Goal: Transaction & Acquisition: Purchase product/service

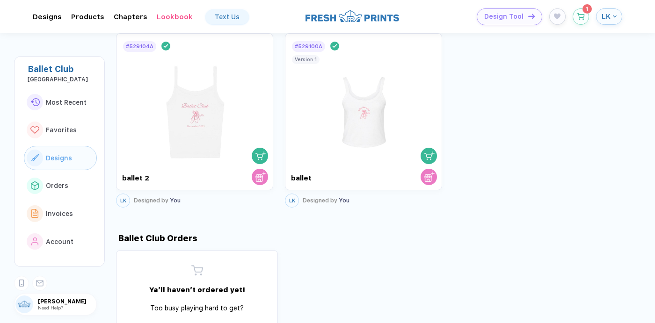
scroll to position [519, 0]
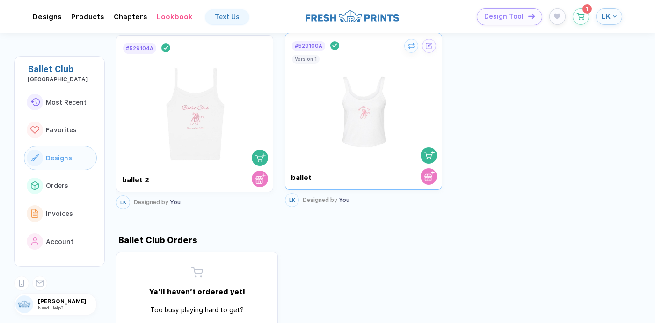
click at [362, 107] on img at bounding box center [363, 107] width 105 height 110
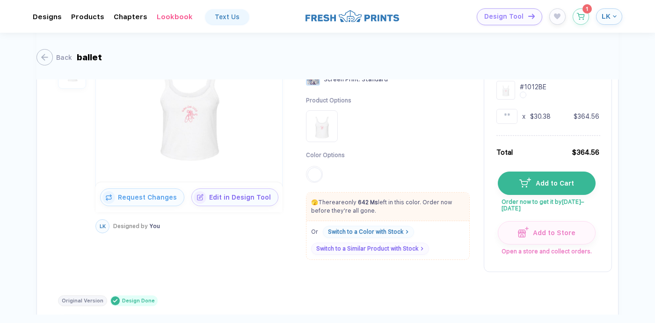
scroll to position [126, 0]
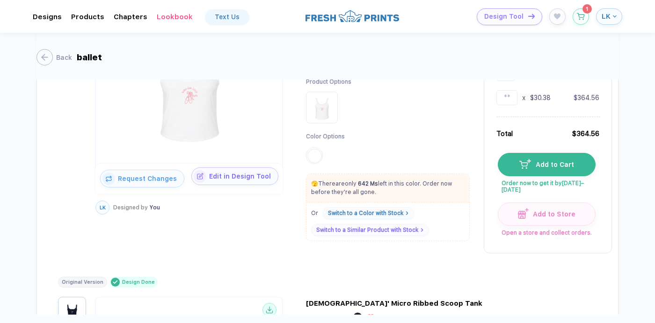
click at [228, 176] on span "Edit in Design Tool" at bounding box center [242, 176] width 72 height 7
